Goal: Task Accomplishment & Management: Manage account settings

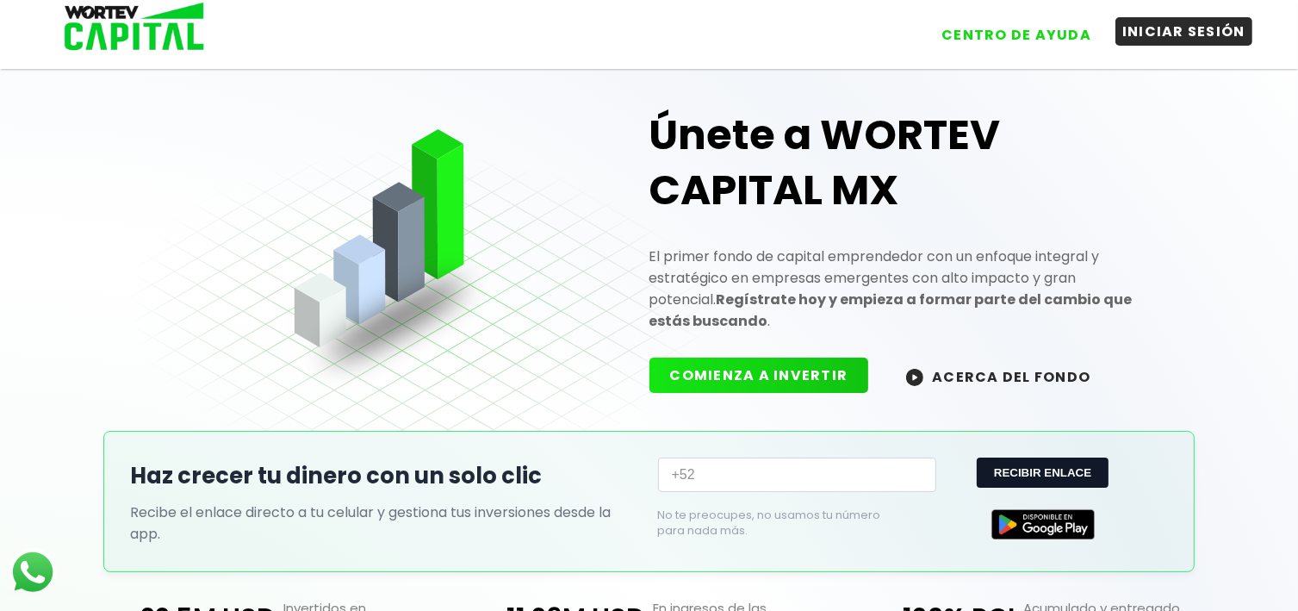
click at [1185, 34] on button "INICIAR SESIÓN" at bounding box center [1184, 31] width 137 height 28
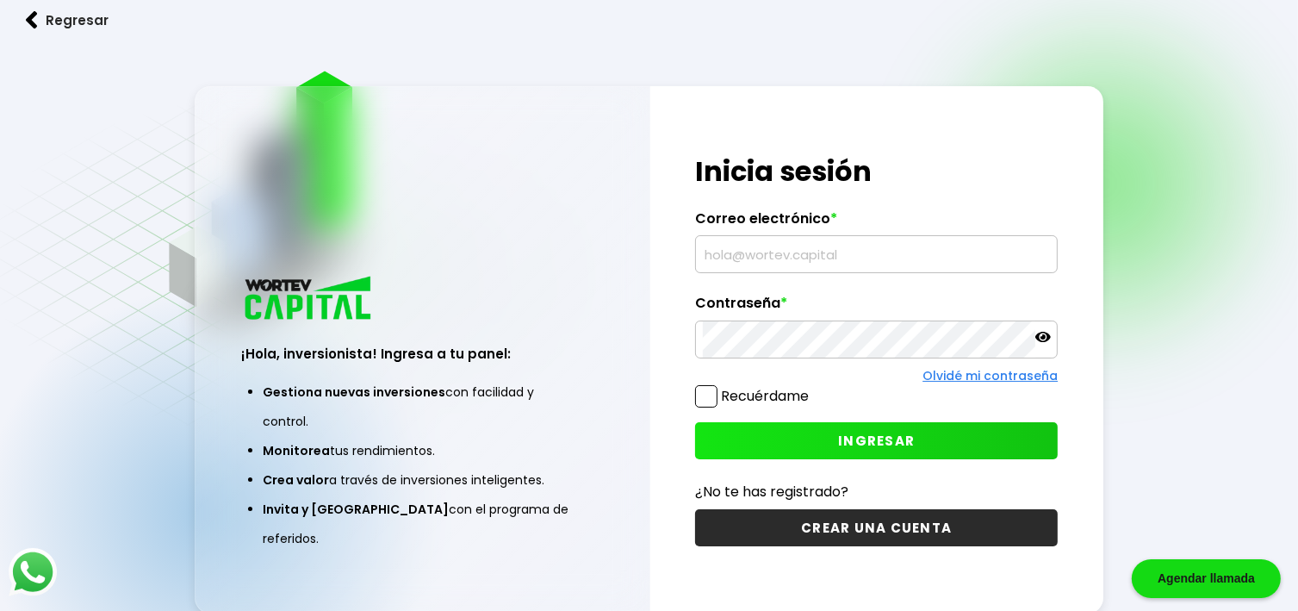
type input "[EMAIL_ADDRESS][DOMAIN_NAME]"
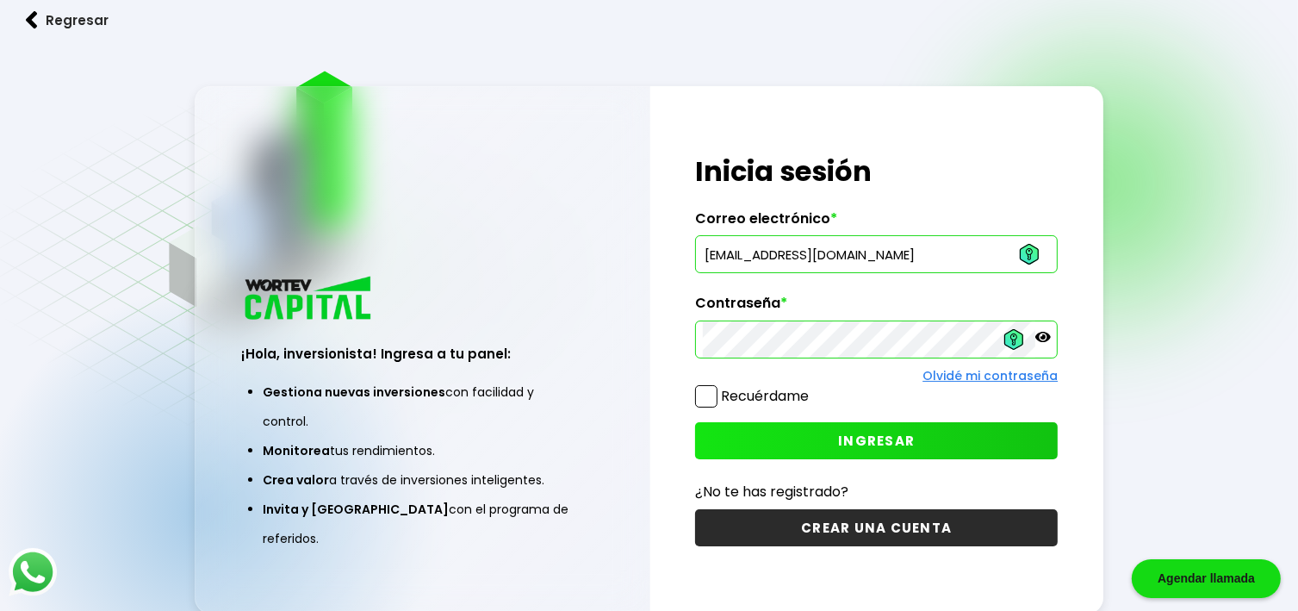
click at [887, 438] on span "INGRESAR" at bounding box center [876, 441] width 77 height 18
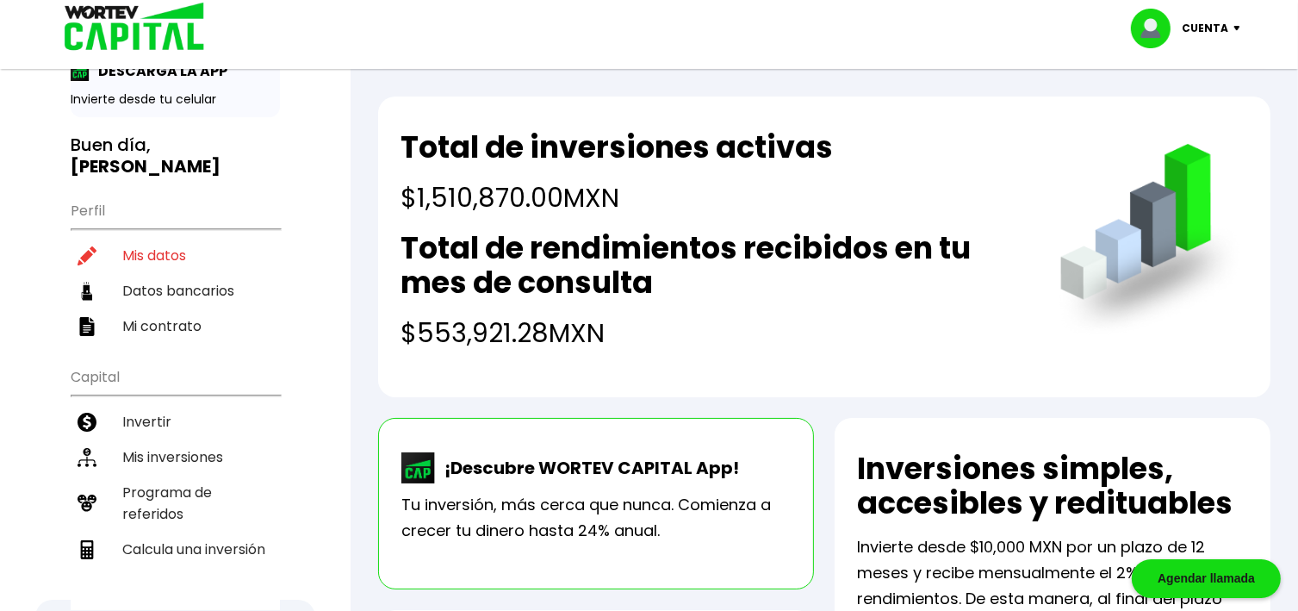
scroll to position [69, 0]
click at [160, 238] on li "Mis datos" at bounding box center [175, 255] width 209 height 35
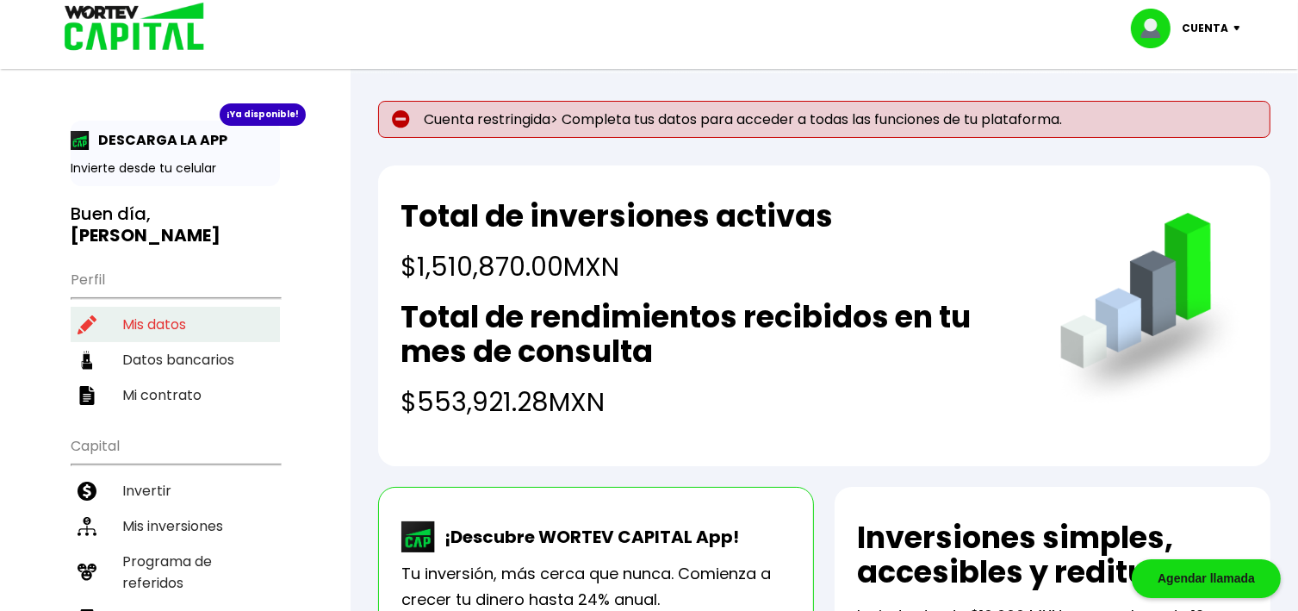
select select "Hombre"
select select "Licenciatura"
select select "CH"
select select "Inbursa"
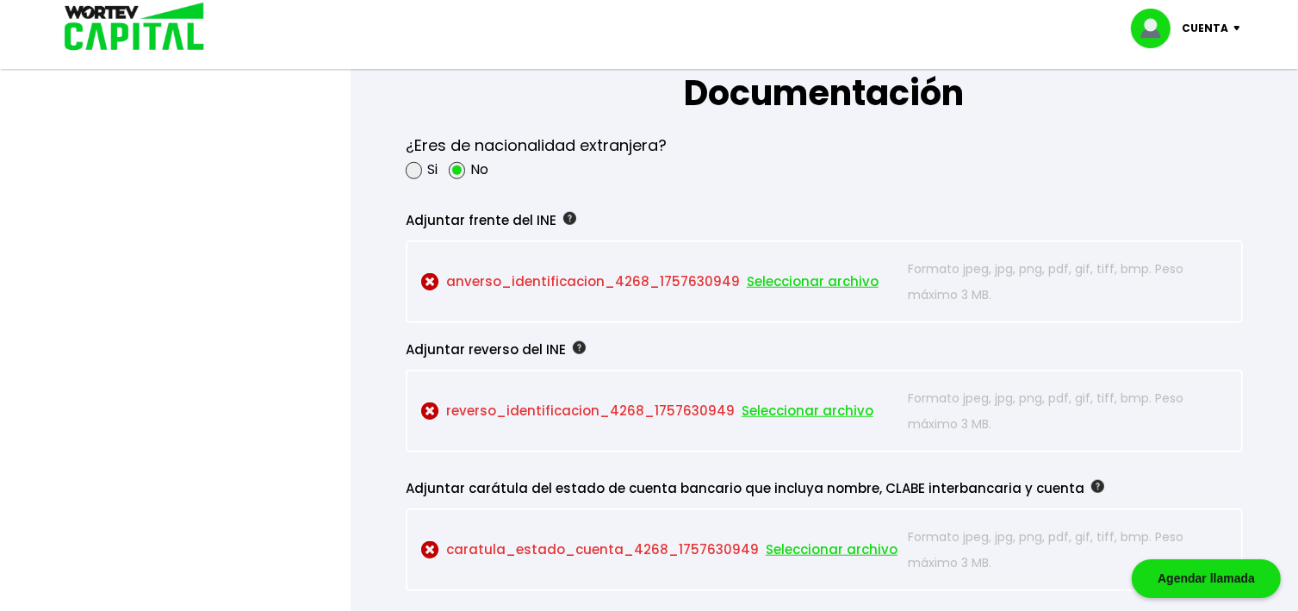
scroll to position [1516, 0]
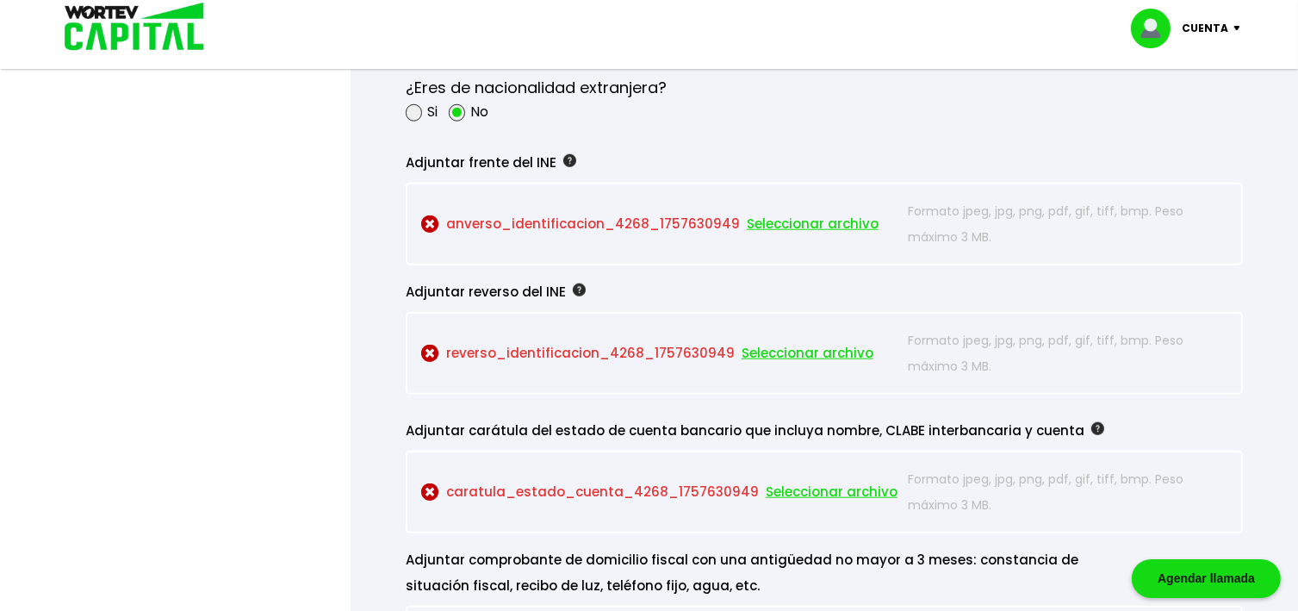
click at [784, 216] on span "Seleccionar archivo" at bounding box center [813, 224] width 132 height 26
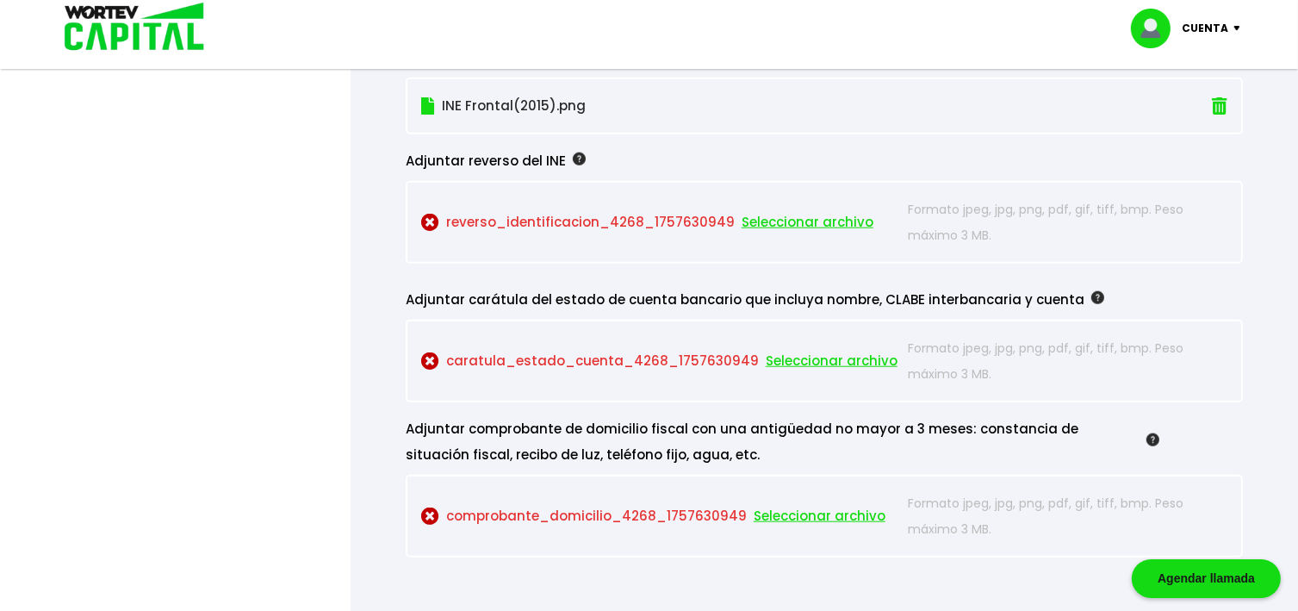
scroll to position [1654, 0]
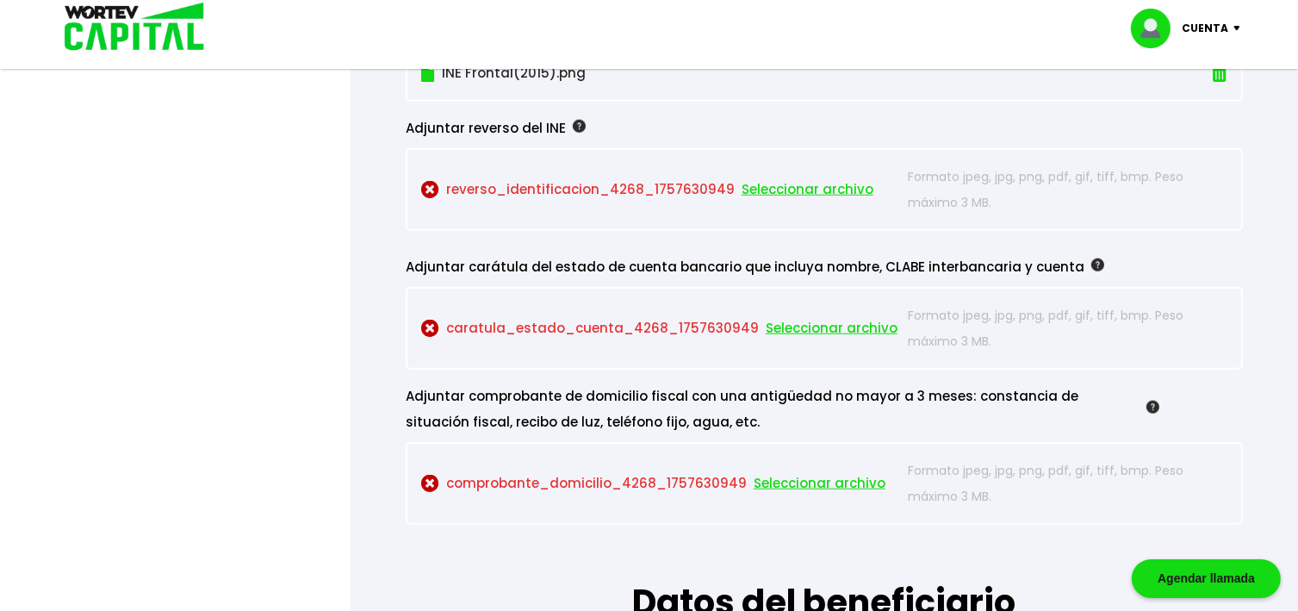
click at [793, 322] on span "Seleccionar archivo" at bounding box center [832, 328] width 132 height 26
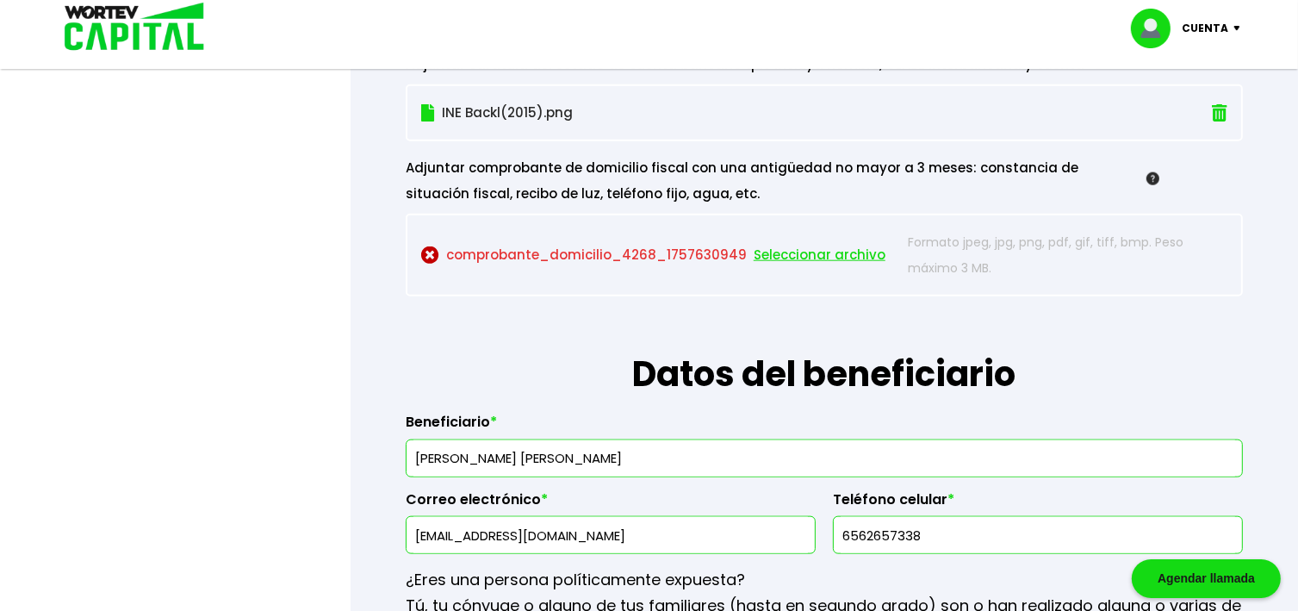
scroll to position [1792, 0]
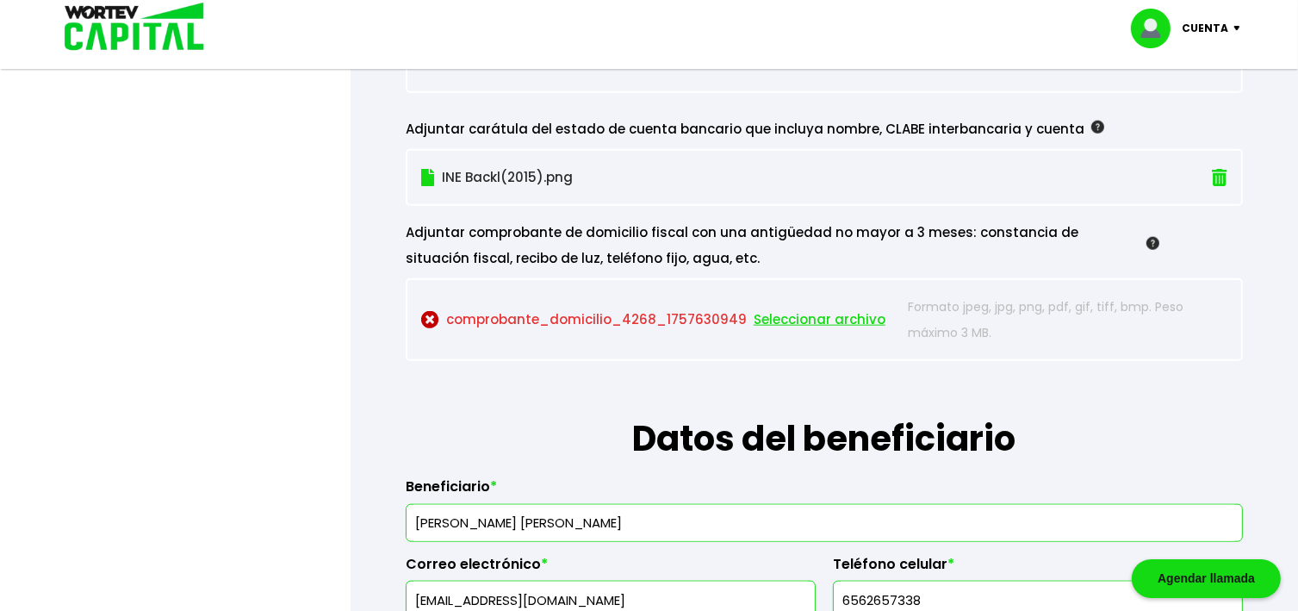
click at [815, 312] on span "Seleccionar archivo" at bounding box center [820, 320] width 132 height 26
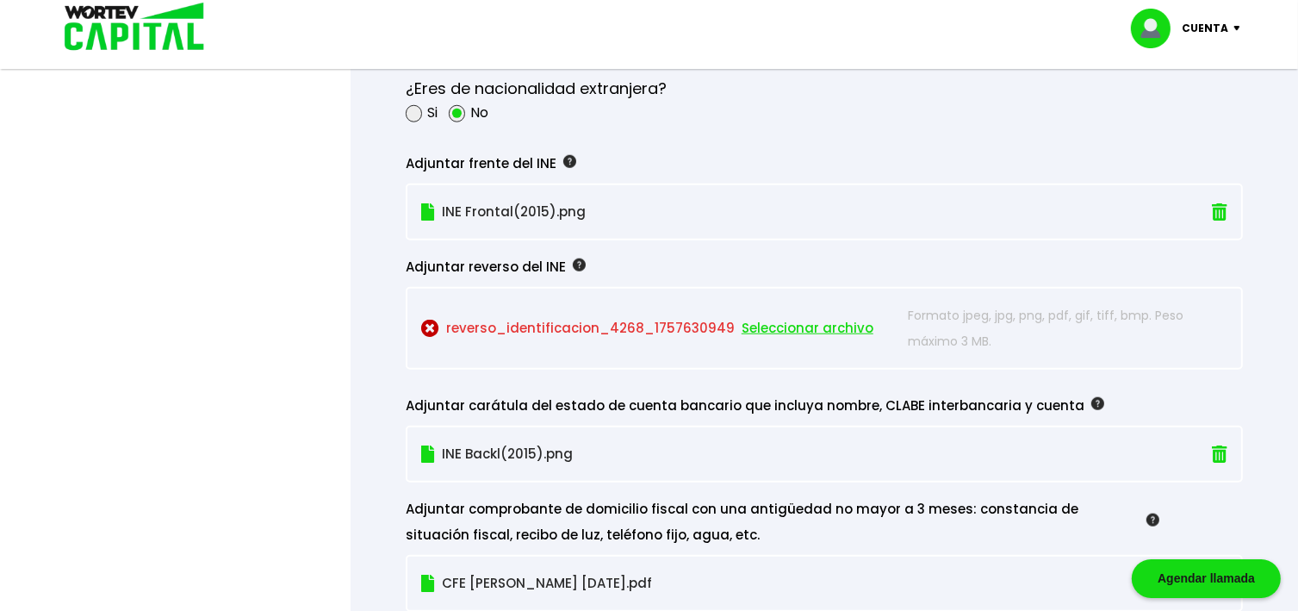
scroll to position [1516, 0]
click at [1220, 448] on img at bounding box center [1220, 454] width 16 height 18
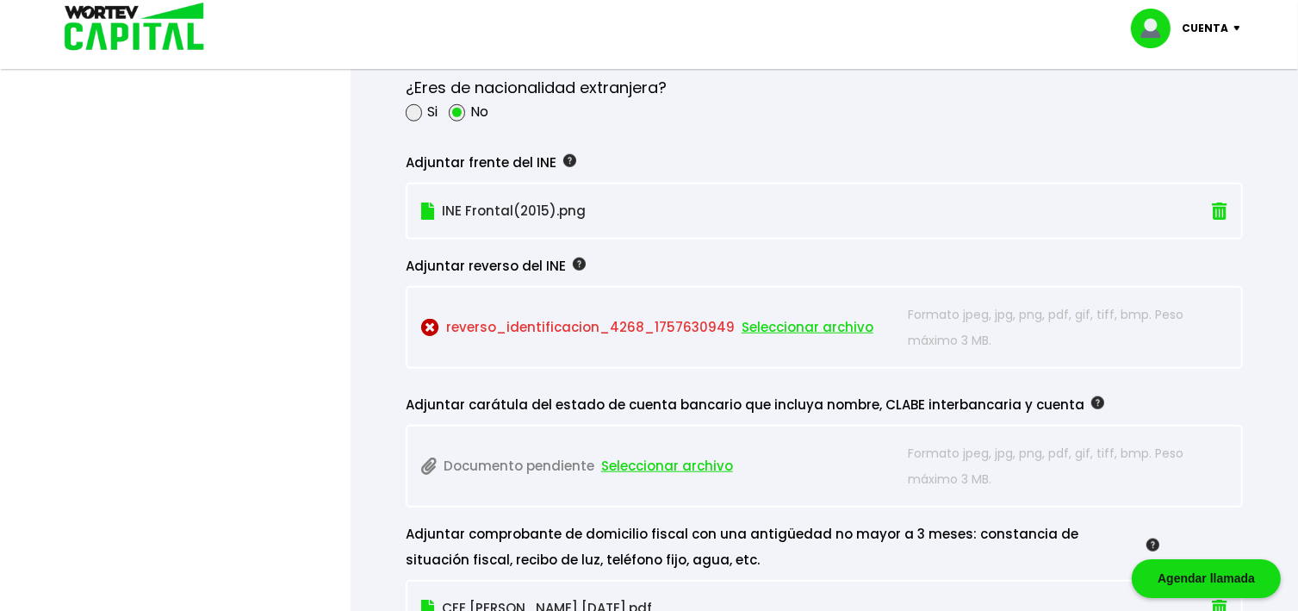
click at [789, 321] on span "Seleccionar archivo" at bounding box center [808, 327] width 132 height 26
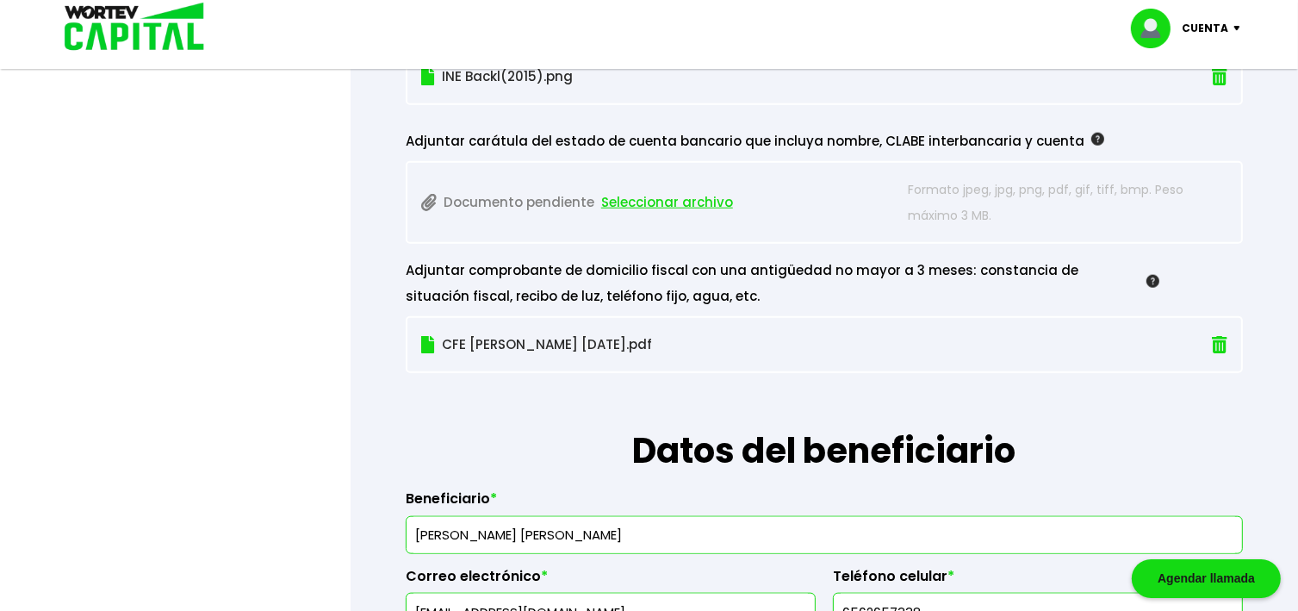
scroll to position [1723, 0]
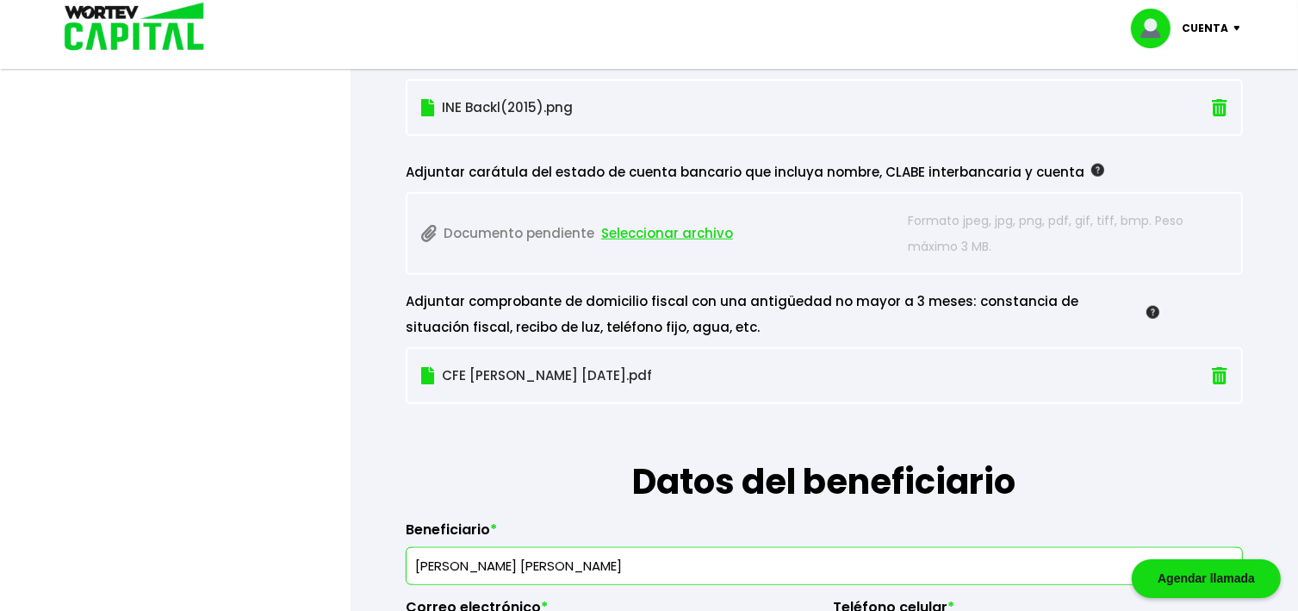
click at [665, 229] on span "Seleccionar archivo" at bounding box center [667, 234] width 132 height 26
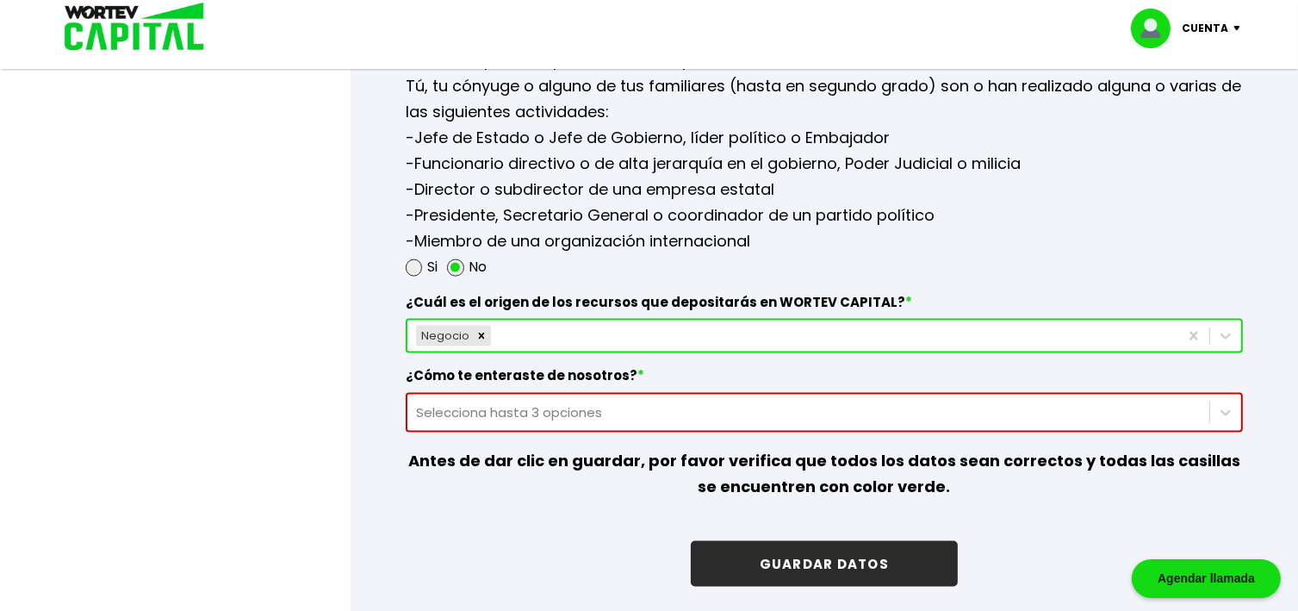
scroll to position [2344, 0]
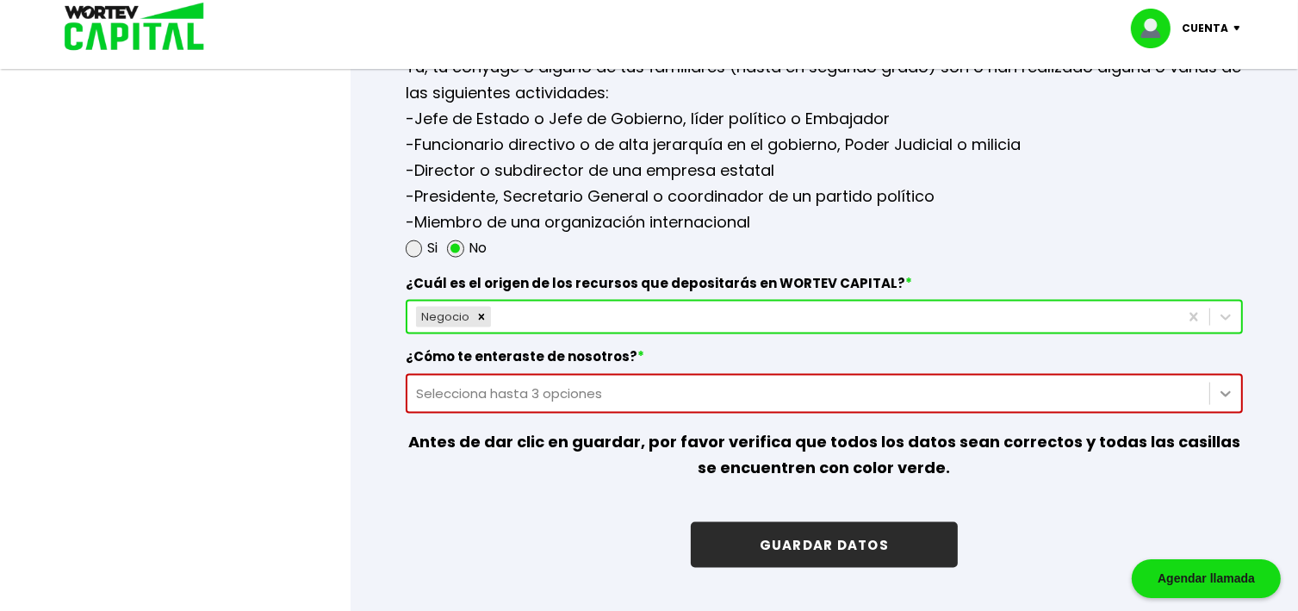
click at [1229, 389] on div "Selecciona hasta 3 opciones" at bounding box center [825, 394] width 838 height 40
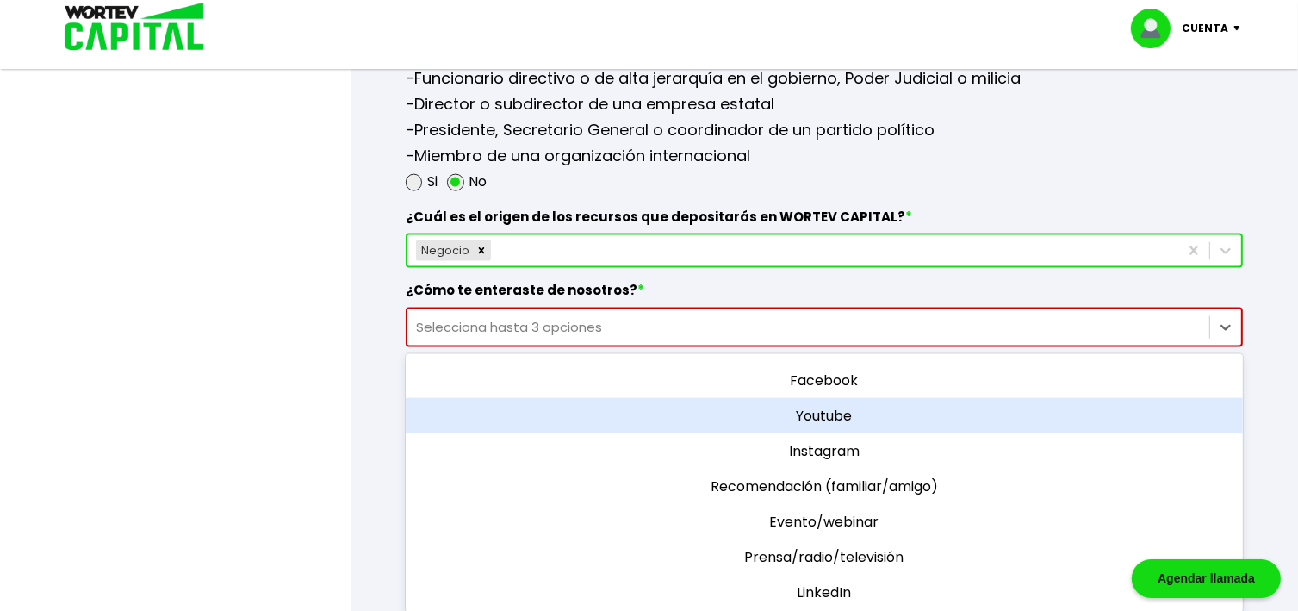
scroll to position [0, 0]
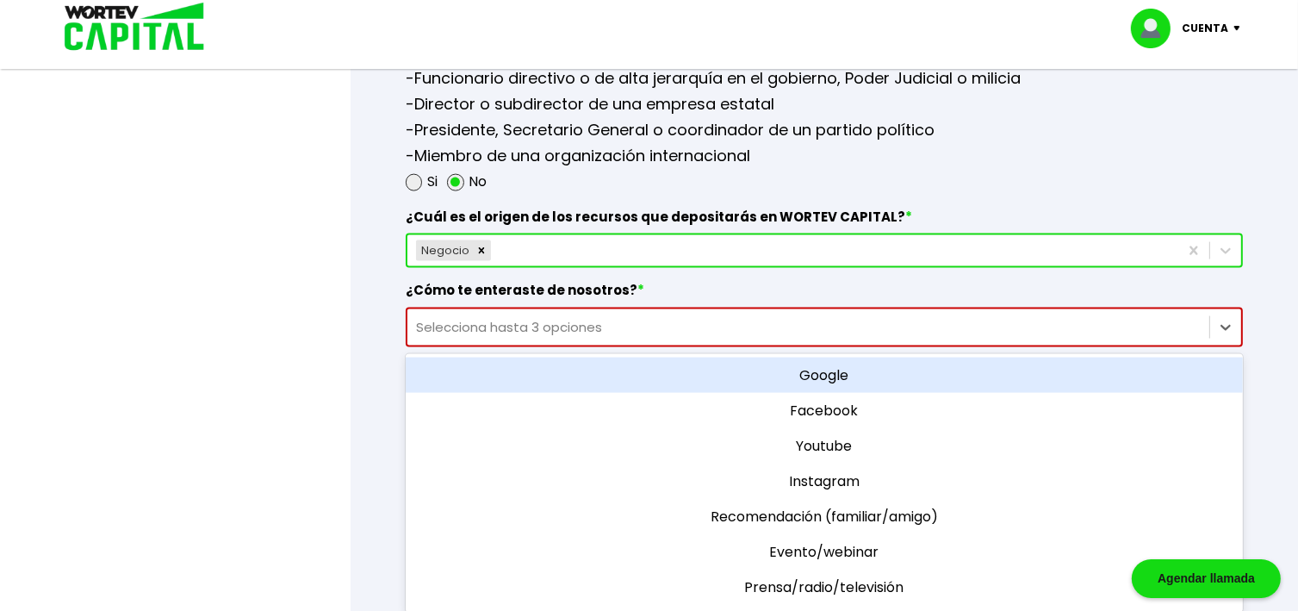
click at [827, 368] on div "Google" at bounding box center [825, 375] width 838 height 35
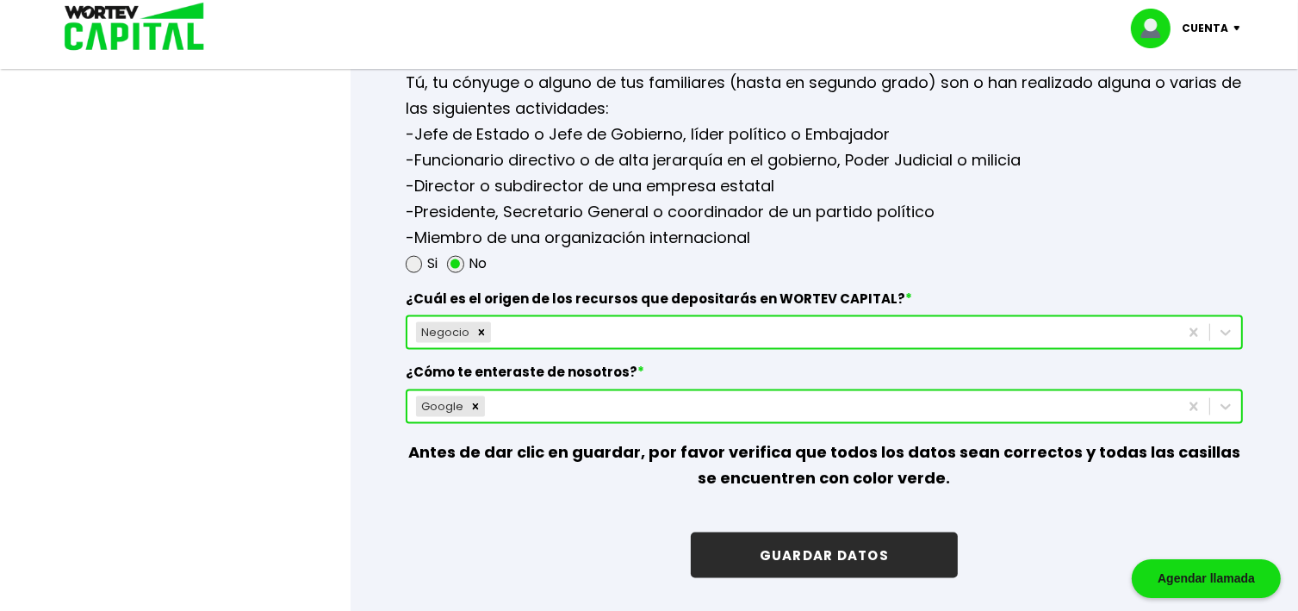
scroll to position [2341, 0]
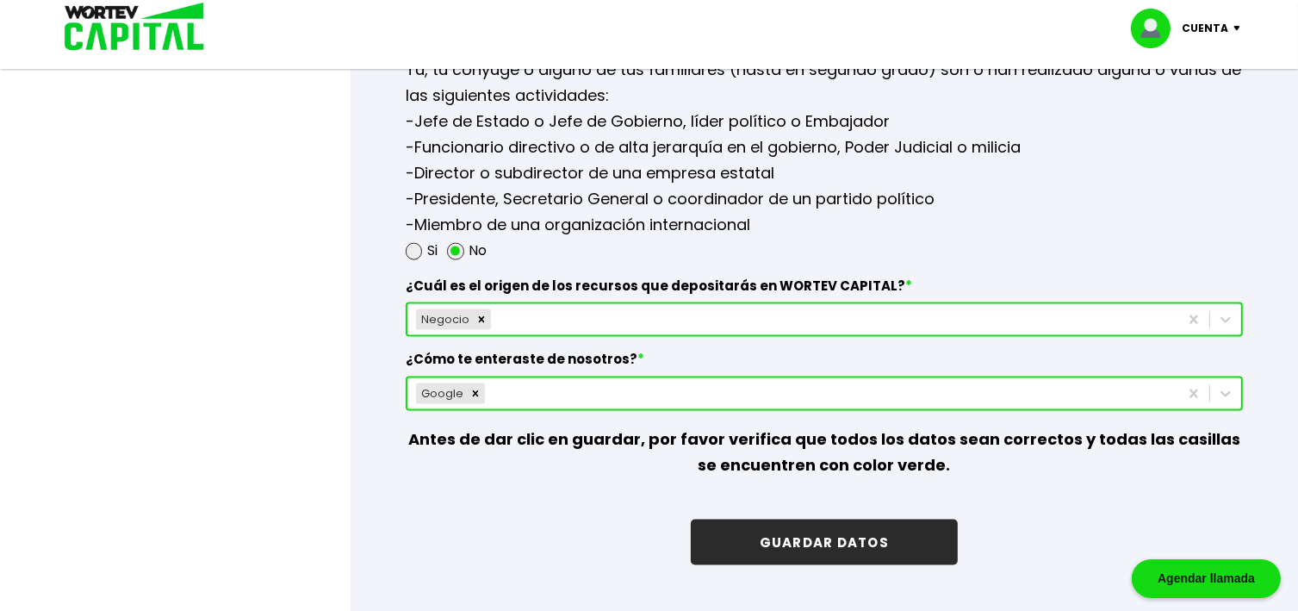
click at [834, 532] on button "GUARDAR DATOS" at bounding box center [824, 543] width 267 height 46
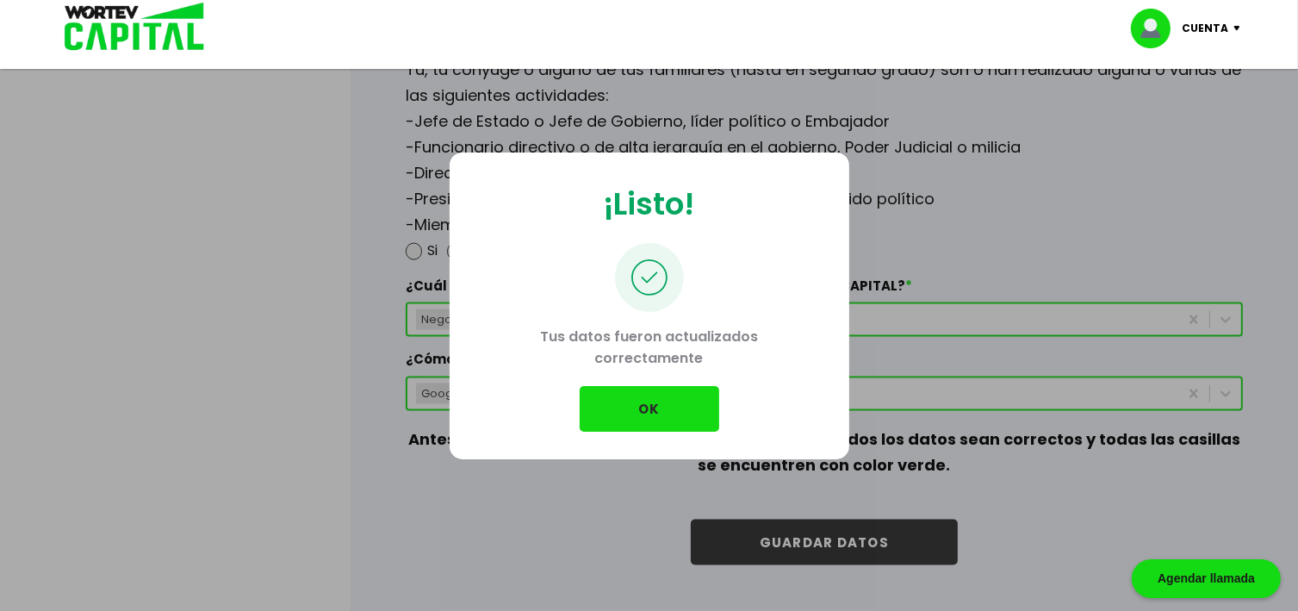
click at [653, 408] on button "OK" at bounding box center [650, 409] width 140 height 46
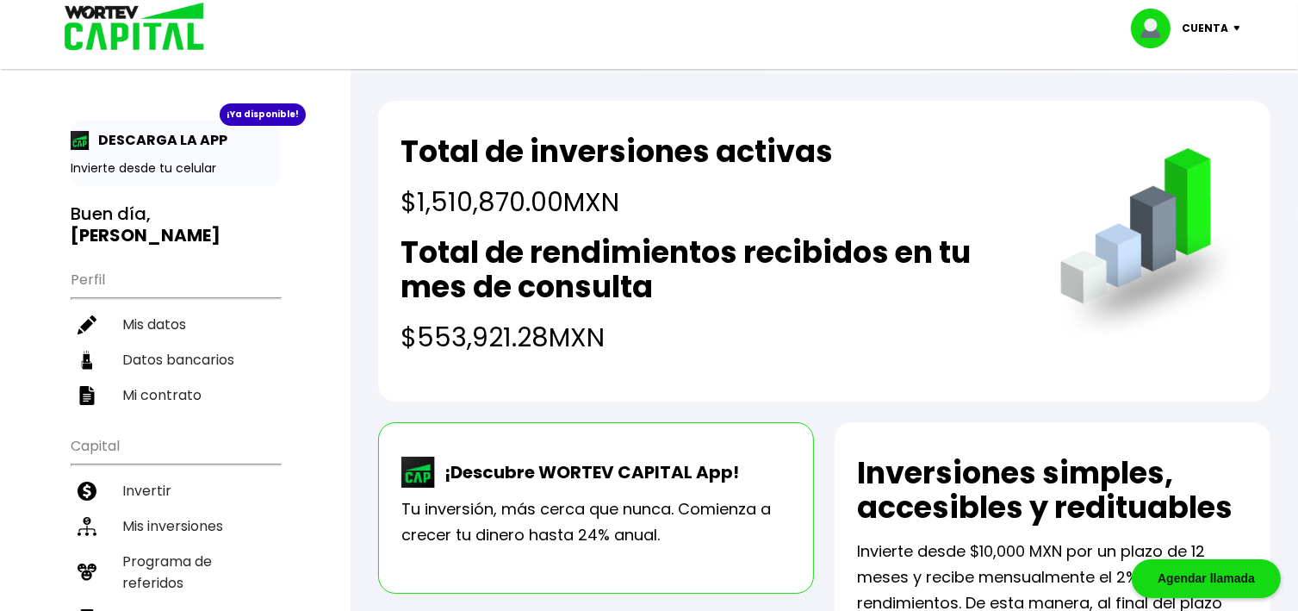
click at [825, 373] on div "Total de inversiones activas $1,510,870.00 MXN Total de rendimientos recibidos …" at bounding box center [824, 251] width 893 height 301
click at [1005, 351] on h4 "$553,921.28 MXN" at bounding box center [714, 337] width 626 height 39
click at [1093, 334] on img at bounding box center [1151, 246] width 196 height 196
click at [1046, 357] on div "Total de inversiones activas $1,510,870.00 MXN Total de rendimientos recibidos …" at bounding box center [824, 251] width 893 height 301
click at [169, 508] on li "Mis inversiones" at bounding box center [175, 525] width 209 height 35
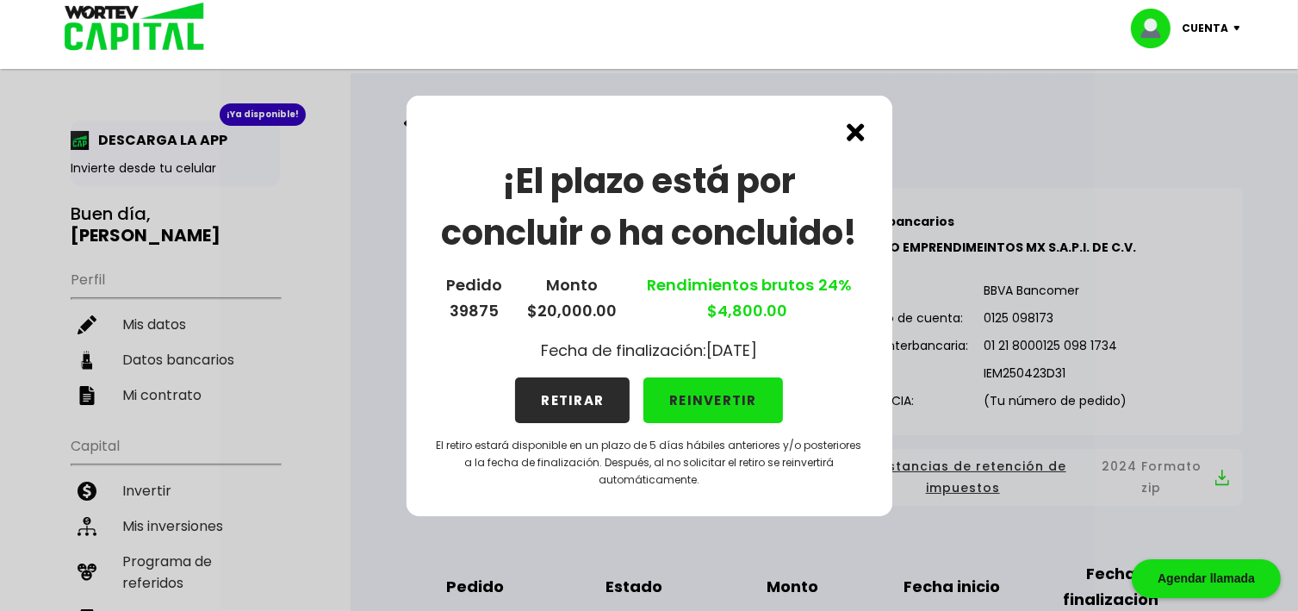
click at [856, 134] on img at bounding box center [856, 132] width 18 height 18
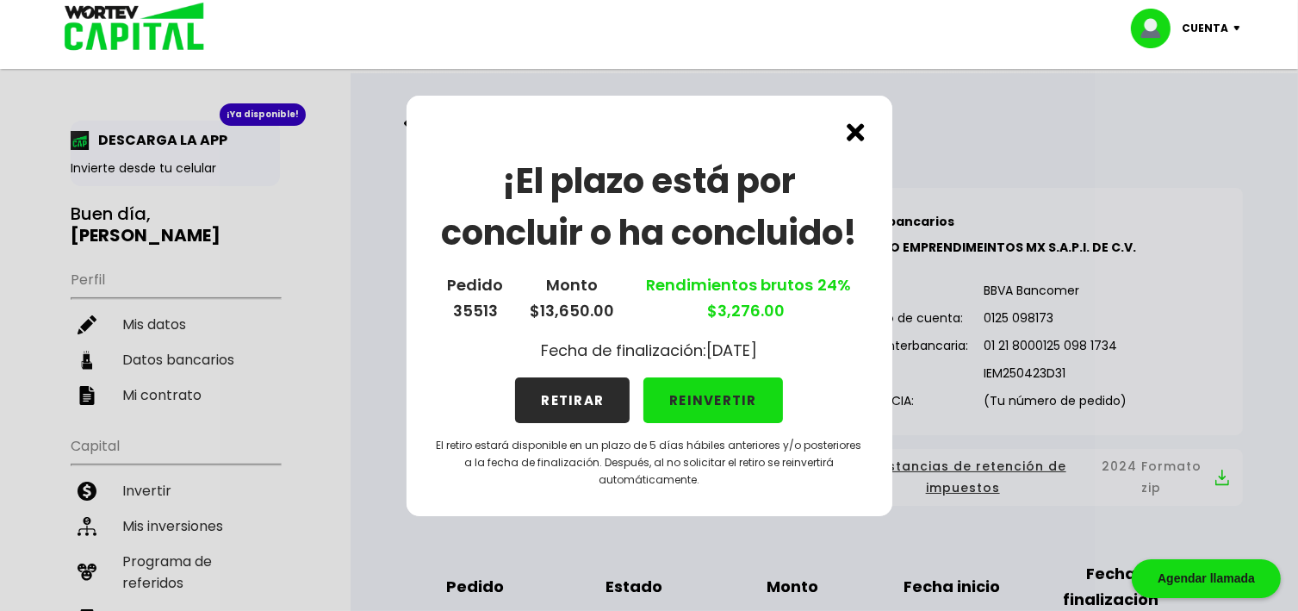
click at [856, 134] on img at bounding box center [856, 132] width 18 height 18
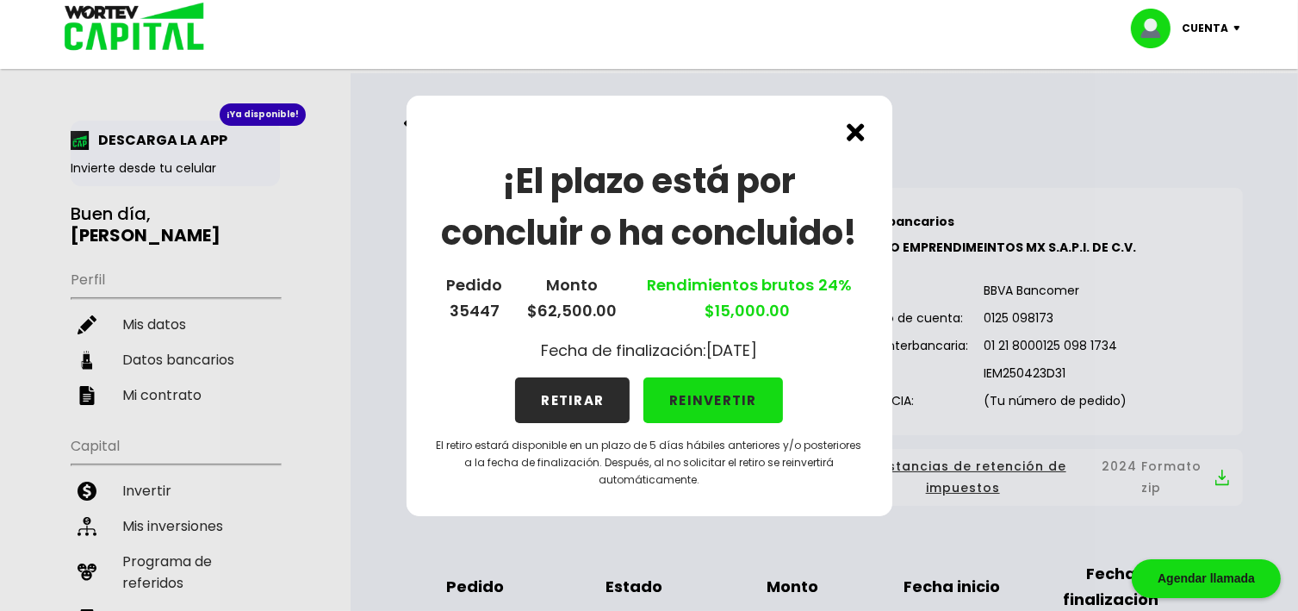
click at [856, 134] on img at bounding box center [856, 132] width 18 height 18
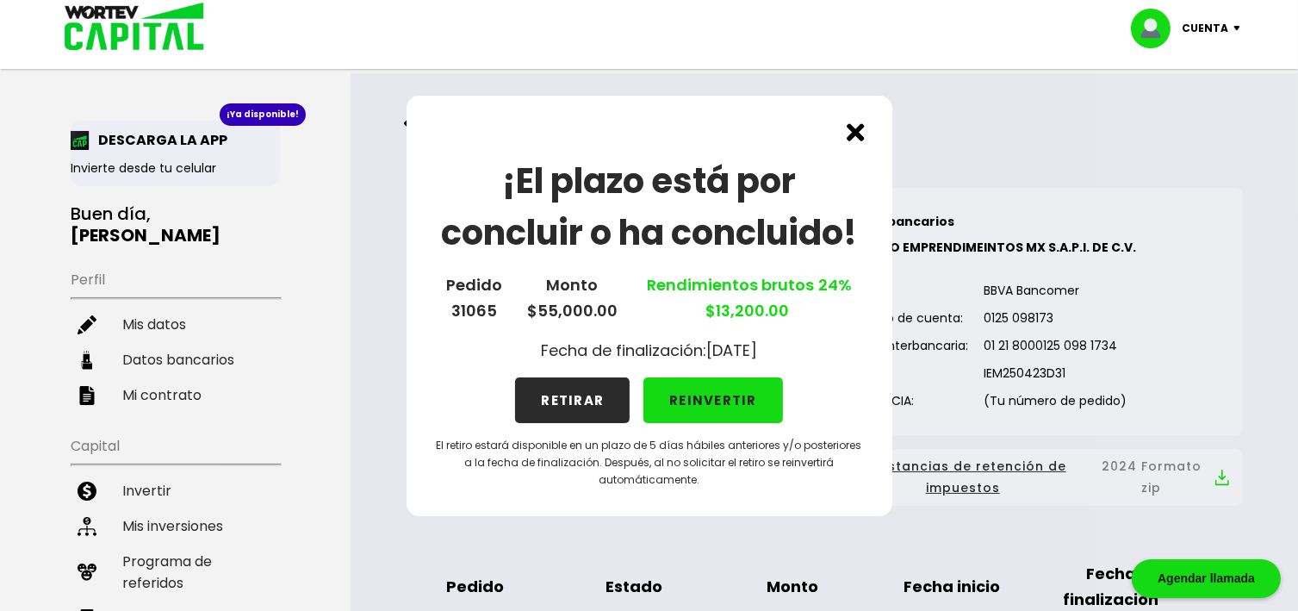
click at [856, 134] on img at bounding box center [856, 132] width 18 height 18
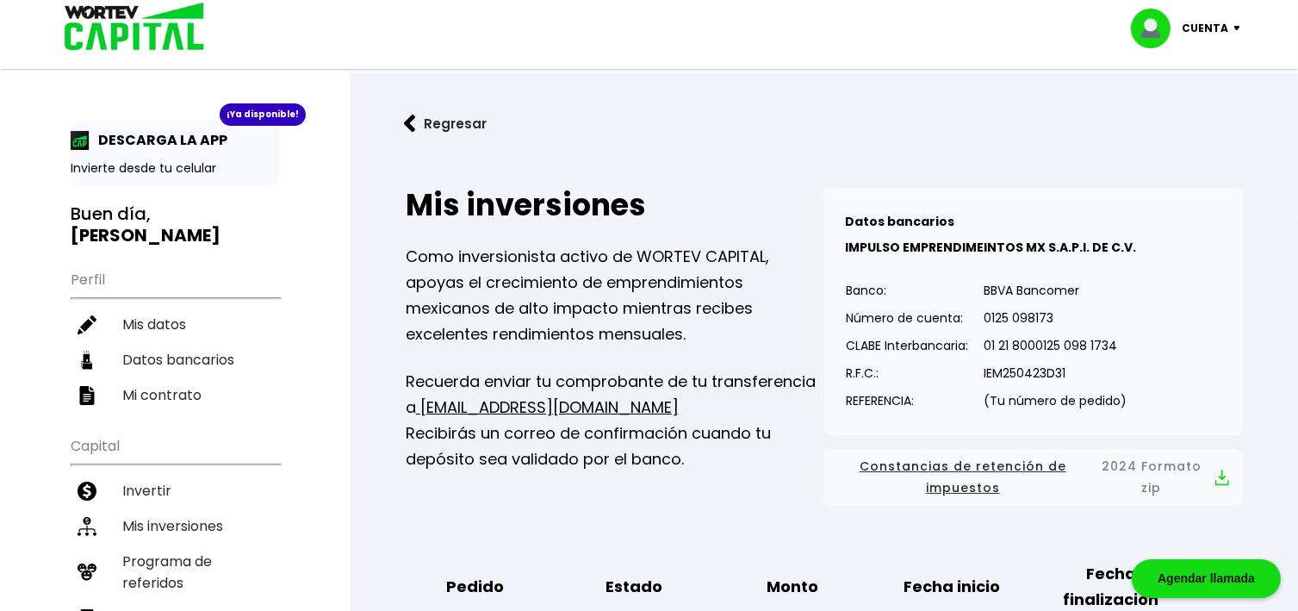
click at [408, 121] on img at bounding box center [410, 124] width 12 height 18
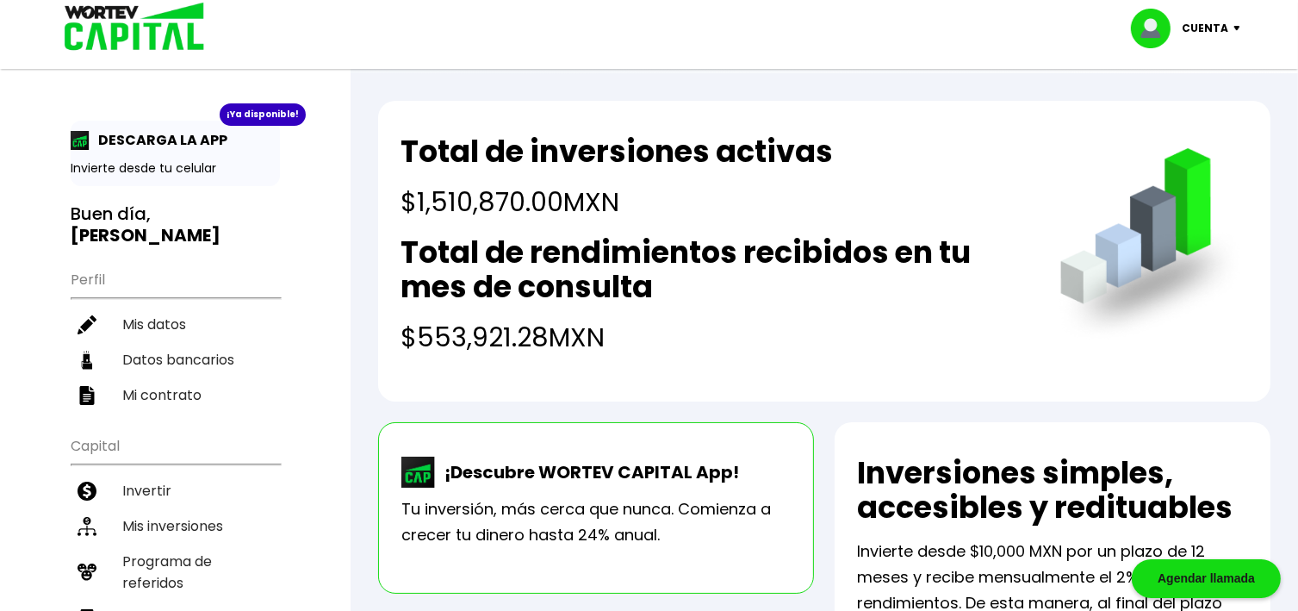
click at [1230, 29] on img at bounding box center [1241, 28] width 23 height 5
click at [1187, 115] on li "Cerrar sesión" at bounding box center [1188, 114] width 138 height 35
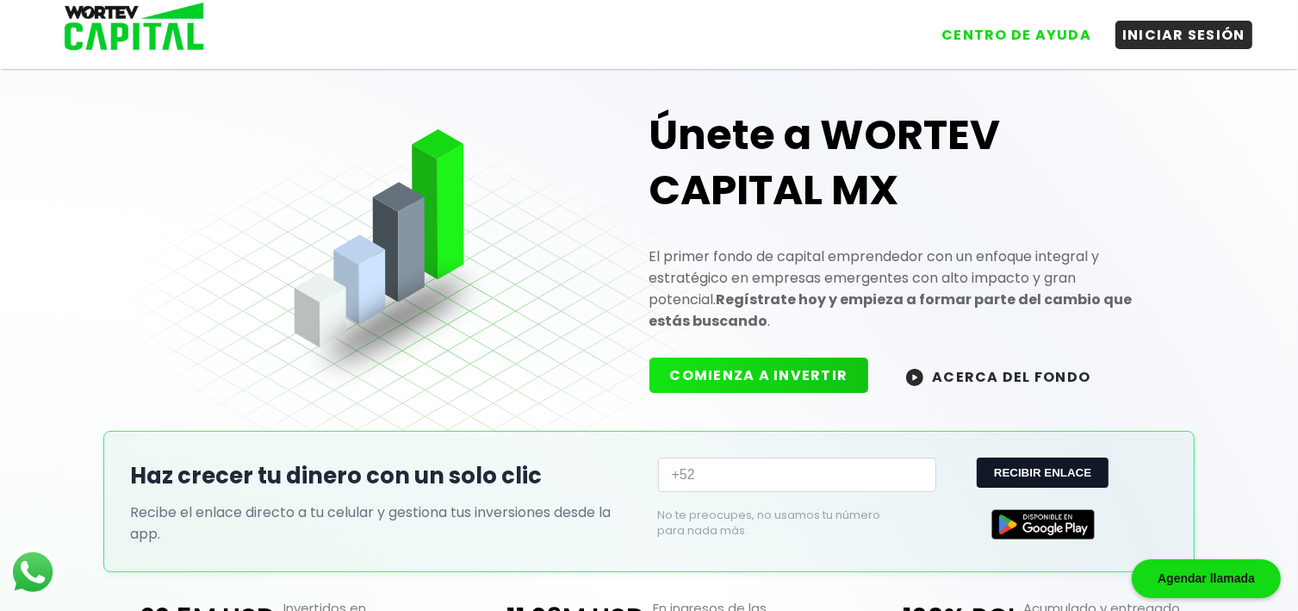
click at [1189, 145] on div "Únete a WORTEV CAPITAL MX El primer fondo de capital emprendedor con un enfoque…" at bounding box center [649, 561] width 1298 height 1037
